Goal: Task Accomplishment & Management: Manage account settings

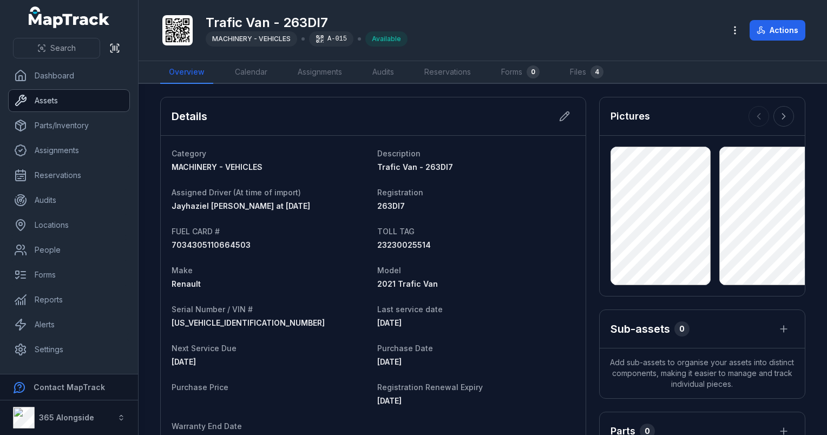
click at [61, 96] on link "Assets" at bounding box center [69, 101] width 121 height 22
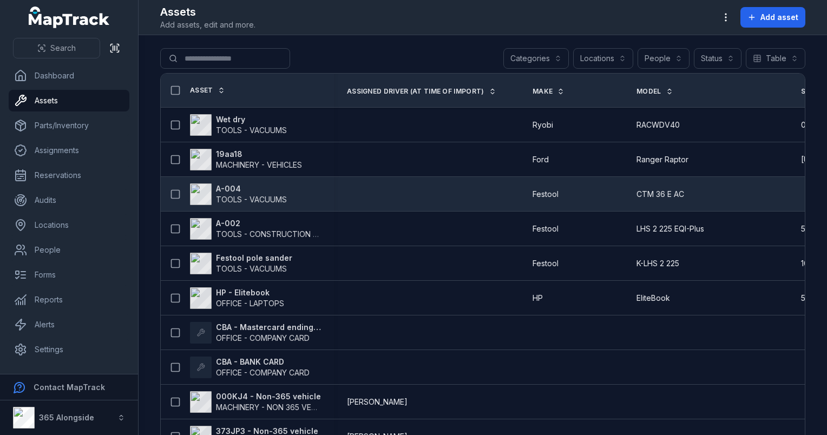
click at [255, 195] on span "TOOLS - VACUUMS" at bounding box center [251, 199] width 71 height 9
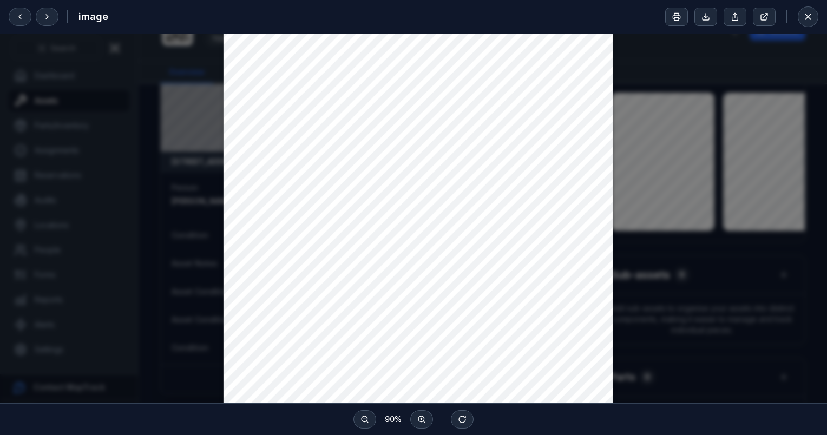
scroll to position [108, 0]
click at [26, 23] on button at bounding box center [20, 17] width 23 height 18
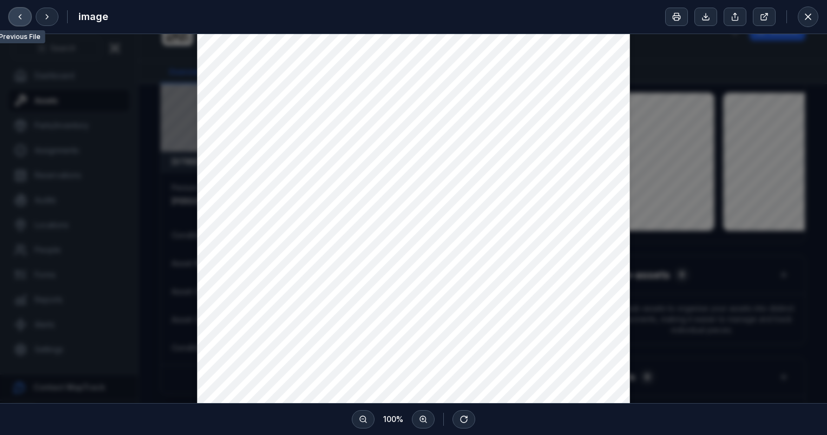
click at [19, 13] on icon at bounding box center [20, 16] width 9 height 9
click at [42, 14] on button at bounding box center [47, 17] width 23 height 18
click at [22, 19] on icon at bounding box center [20, 16] width 9 height 9
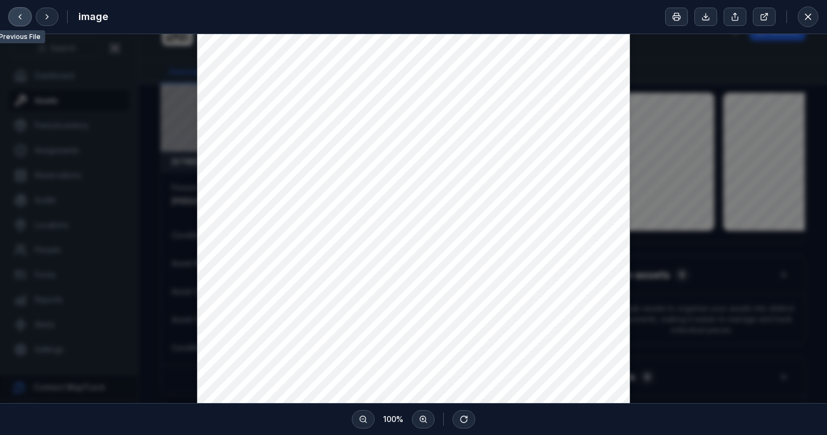
click at [22, 19] on icon at bounding box center [20, 16] width 9 height 9
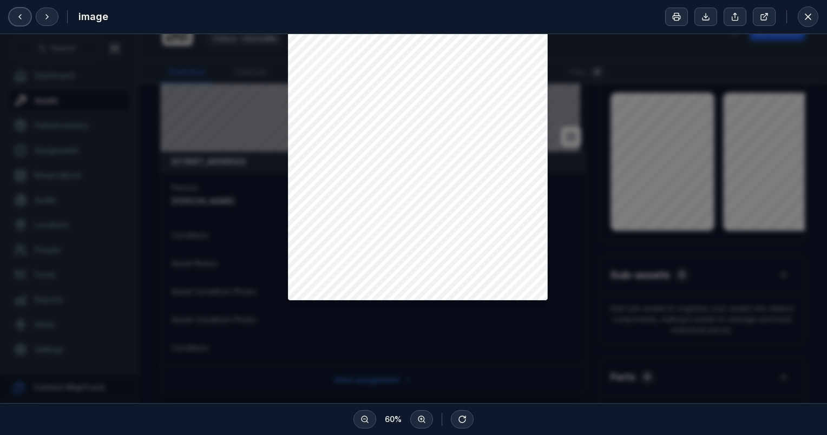
scroll to position [225, 0]
click at [821, 19] on div "image" at bounding box center [413, 17] width 827 height 34
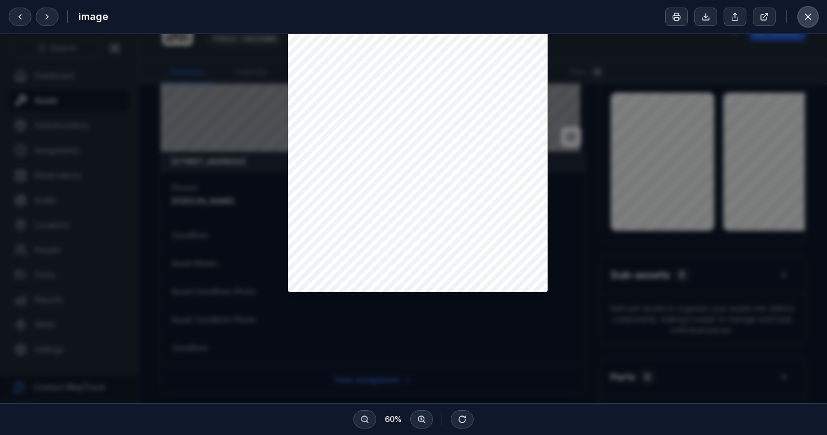
click at [817, 18] on button at bounding box center [808, 16] width 21 height 21
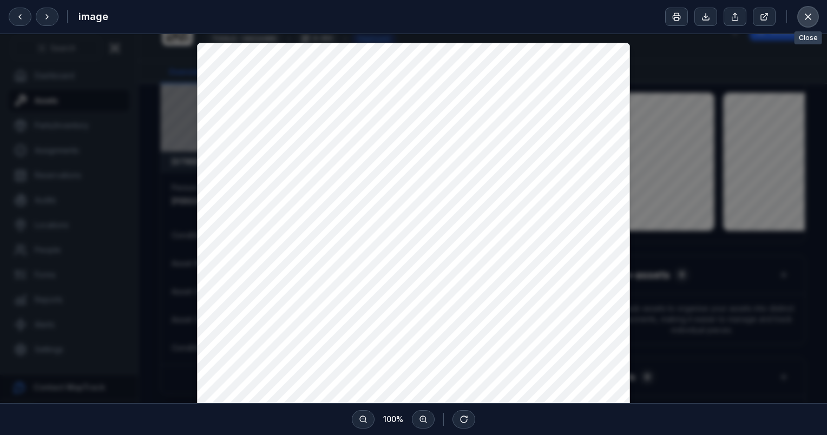
click at [815, 19] on button at bounding box center [808, 16] width 21 height 21
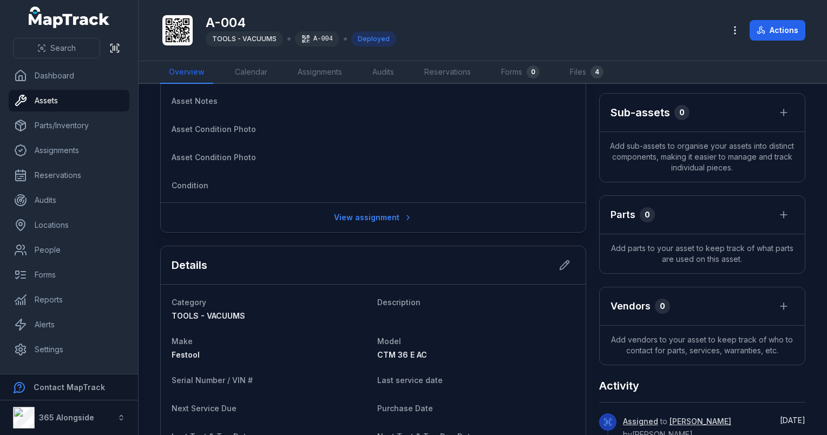
scroll to position [325, 0]
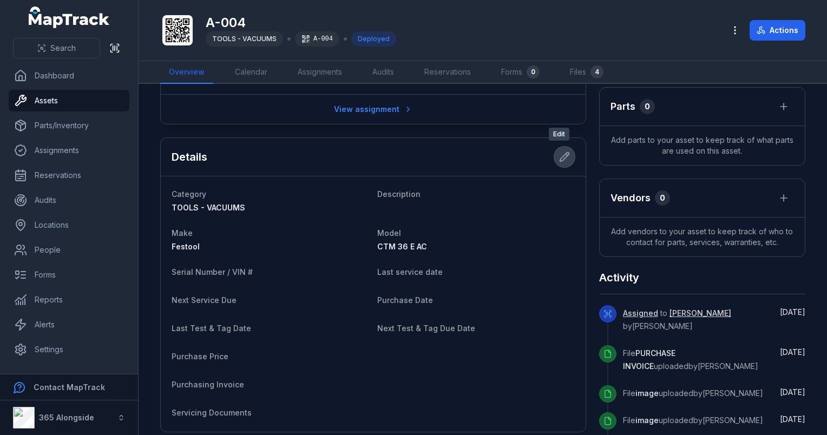
click at [559, 151] on icon at bounding box center [564, 156] width 11 height 11
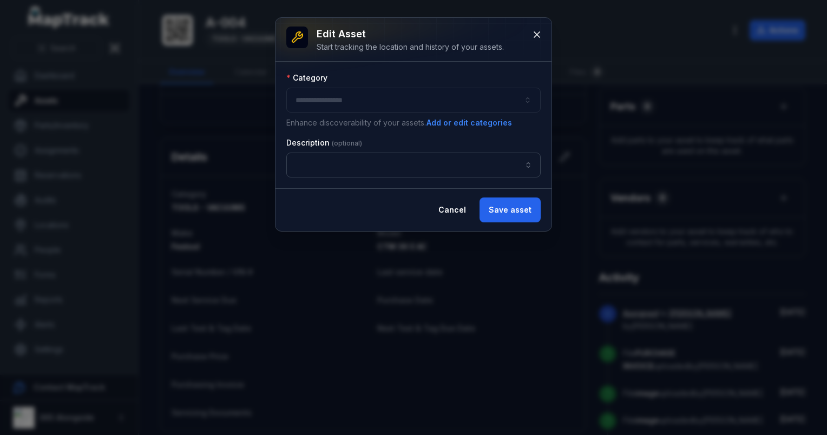
type input "**********"
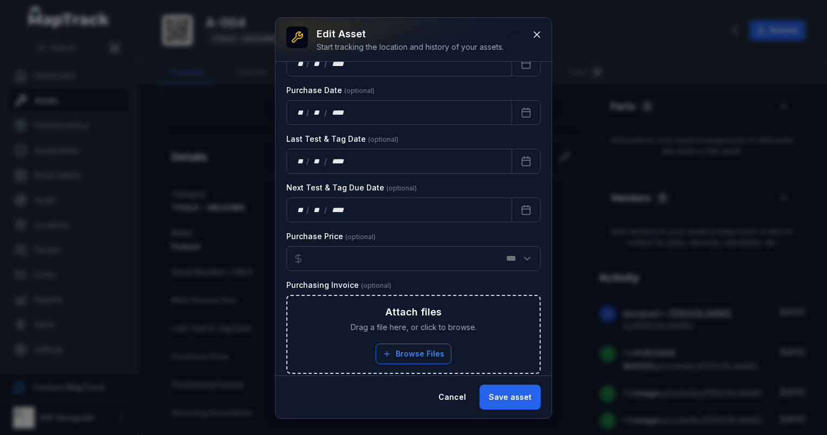
scroll to position [452, 0]
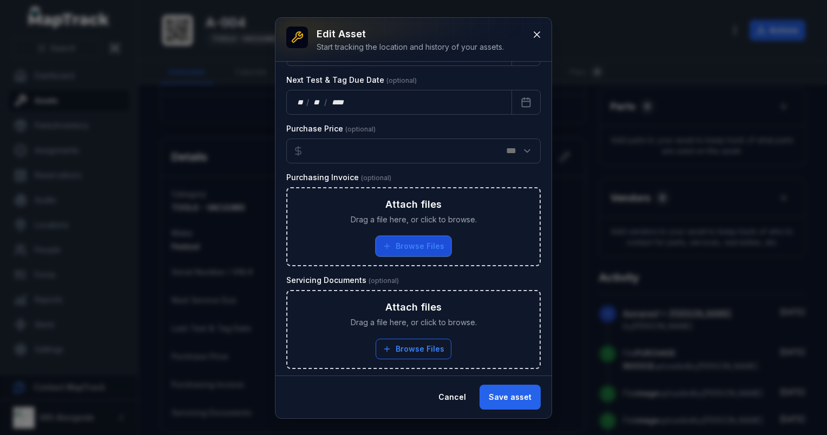
click at [407, 247] on button "Browse Files" at bounding box center [413, 246] width 76 height 21
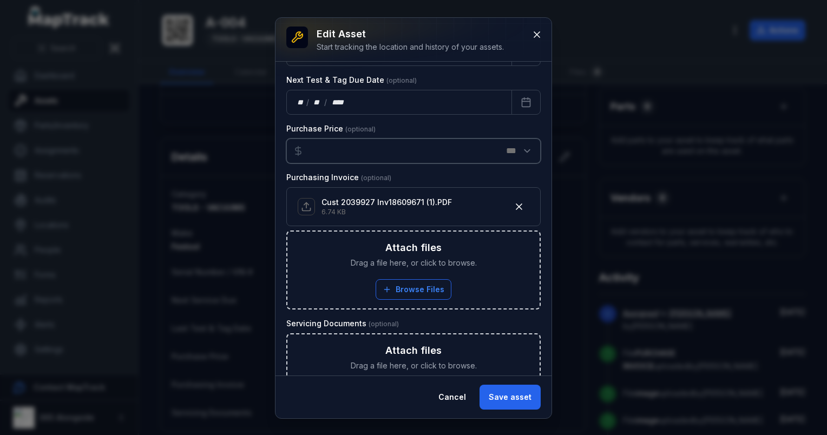
click at [314, 145] on input "number" at bounding box center [413, 151] width 254 height 25
type input "*******"
click at [391, 123] on div "Purchase Price" at bounding box center [413, 128] width 254 height 11
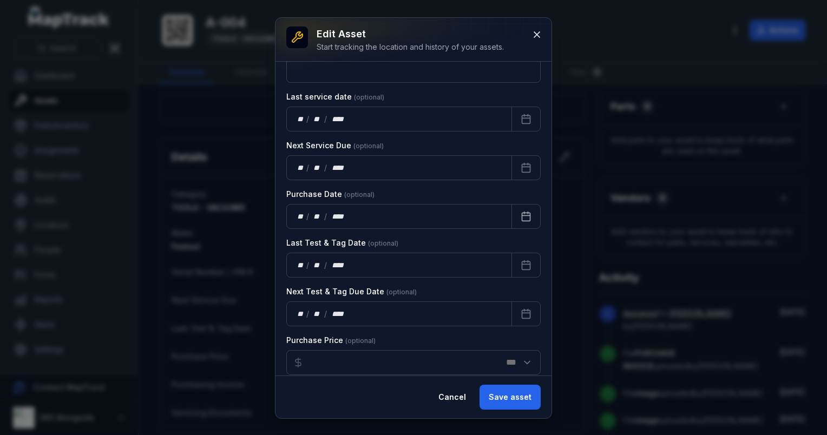
scroll to position [225, 0]
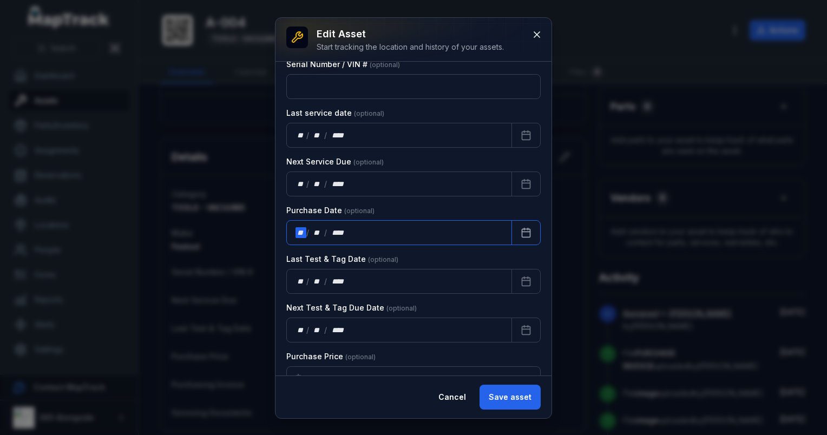
click at [298, 227] on div "**" at bounding box center [300, 232] width 11 height 11
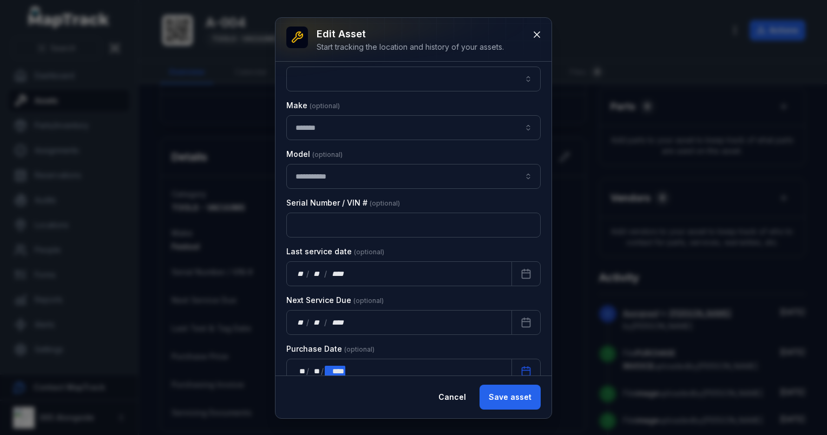
scroll to position [62, 0]
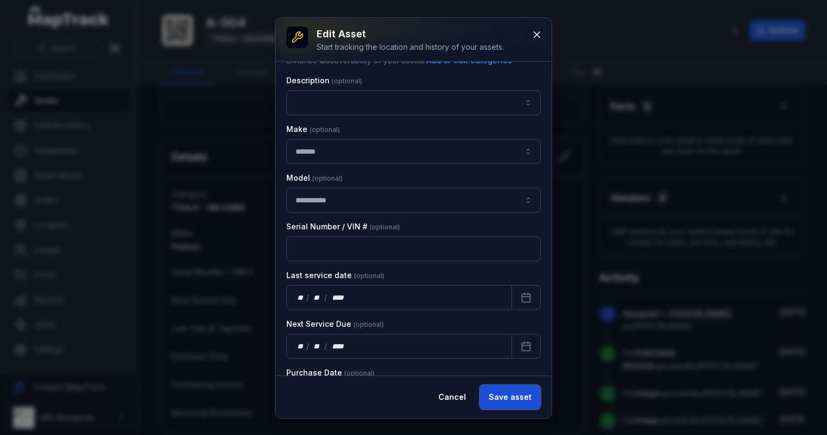
click at [507, 398] on button "Save asset" at bounding box center [509, 397] width 61 height 25
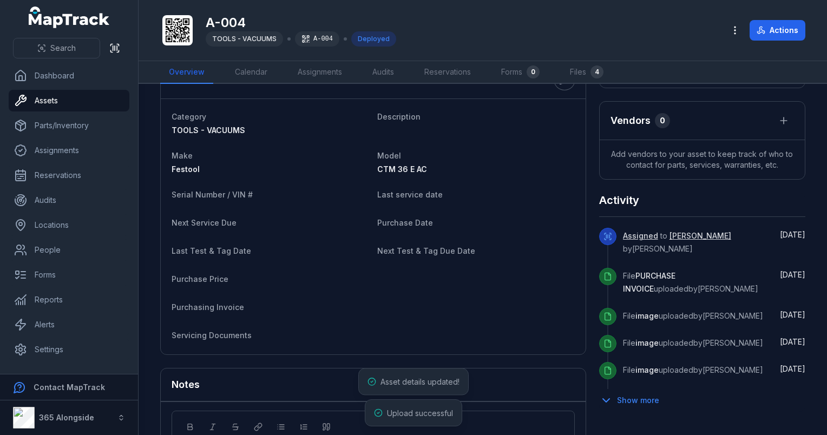
scroll to position [487, 0]
